Goal: Connect with others: Establish contact or relationships with other users

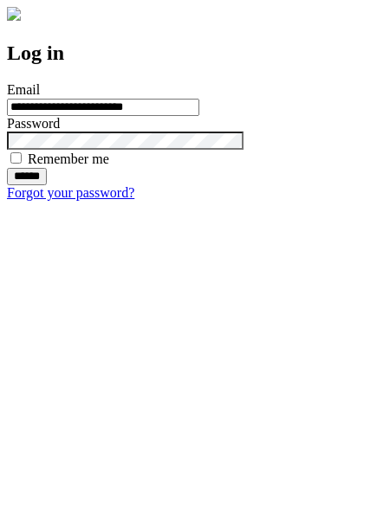
type input "**********"
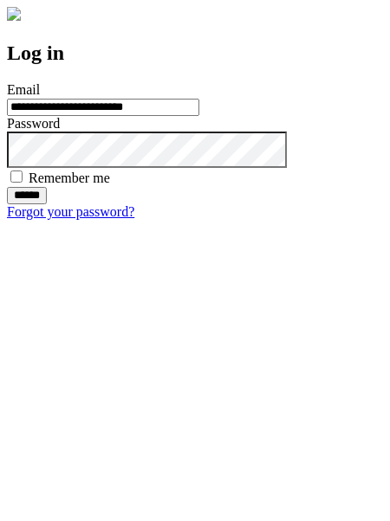
click at [47, 204] on input "******" at bounding box center [27, 195] width 40 height 17
